Goal: Task Accomplishment & Management: Use online tool/utility

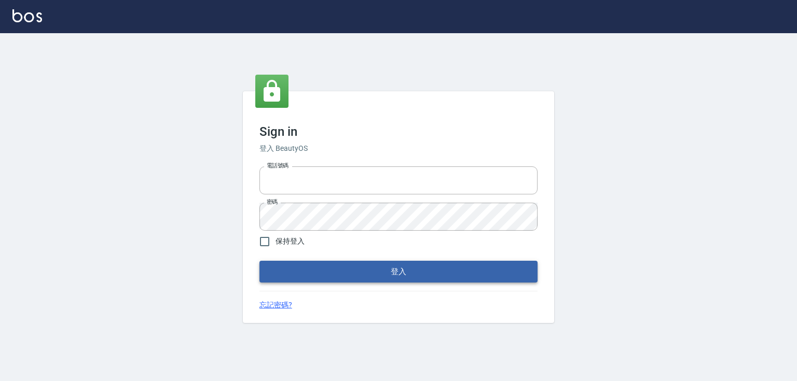
type input "0979268866"
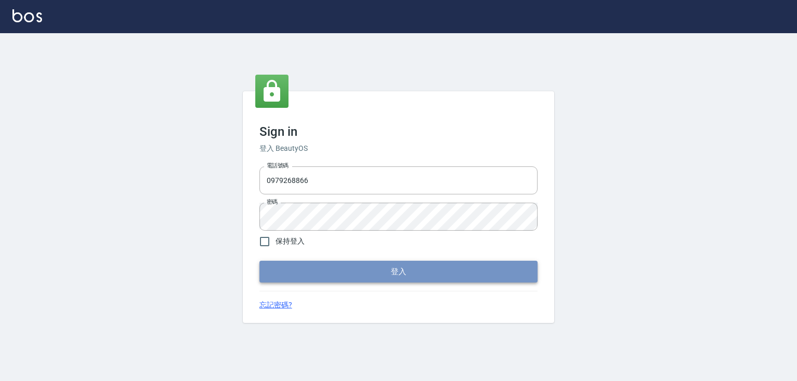
click at [312, 270] on button "登入" at bounding box center [398, 272] width 278 height 22
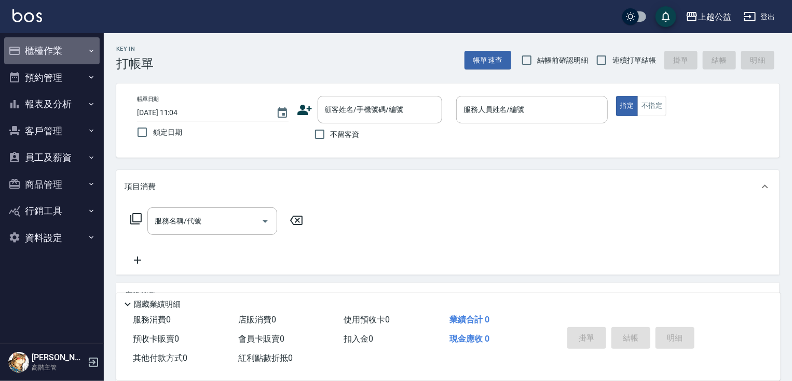
click at [53, 48] on button "櫃檯作業" at bounding box center [51, 50] width 95 height 27
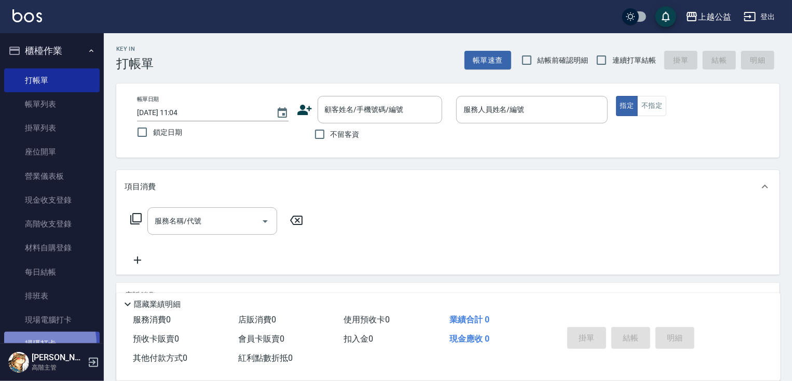
click at [45, 343] on link "掃碼打卡" at bounding box center [51, 344] width 95 height 24
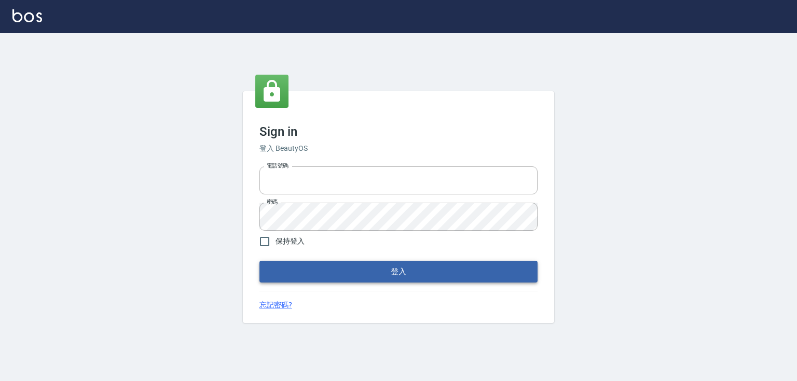
type input "0979268866"
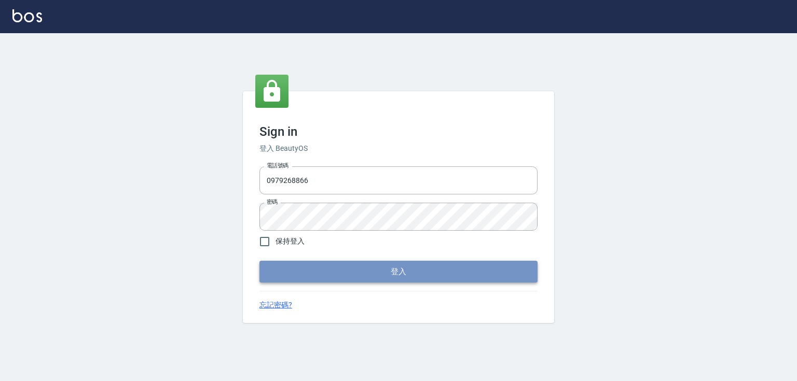
click at [405, 271] on button "登入" at bounding box center [398, 272] width 278 height 22
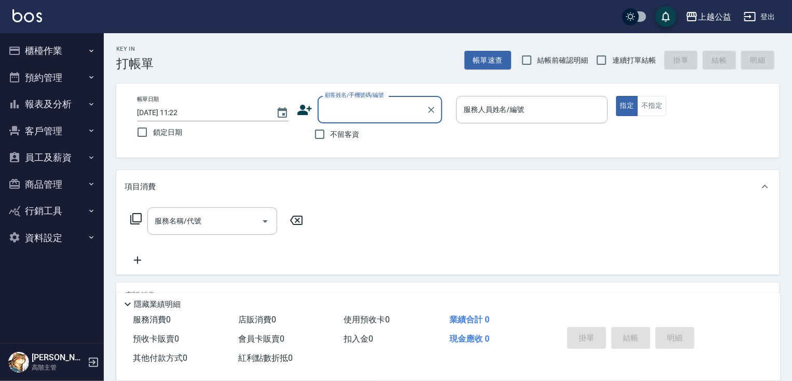
click at [62, 50] on button "櫃檯作業" at bounding box center [51, 50] width 95 height 27
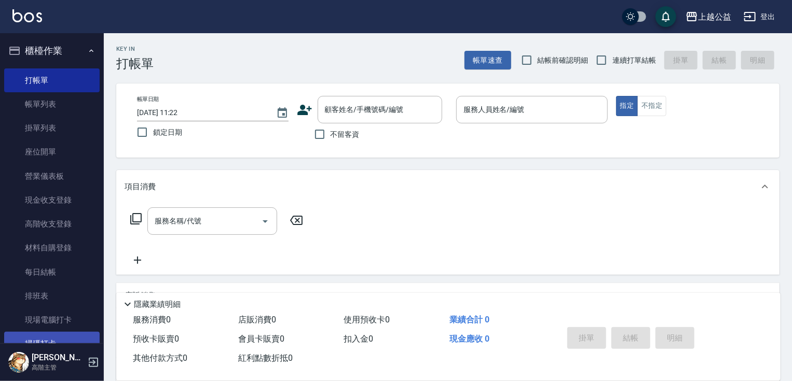
click at [46, 340] on link "掃碼打卡" at bounding box center [51, 344] width 95 height 24
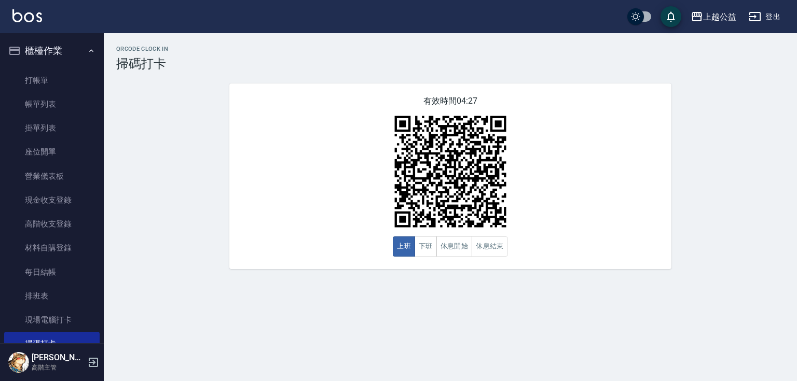
scroll to position [216, 0]
